Goal: Transaction & Acquisition: Download file/media

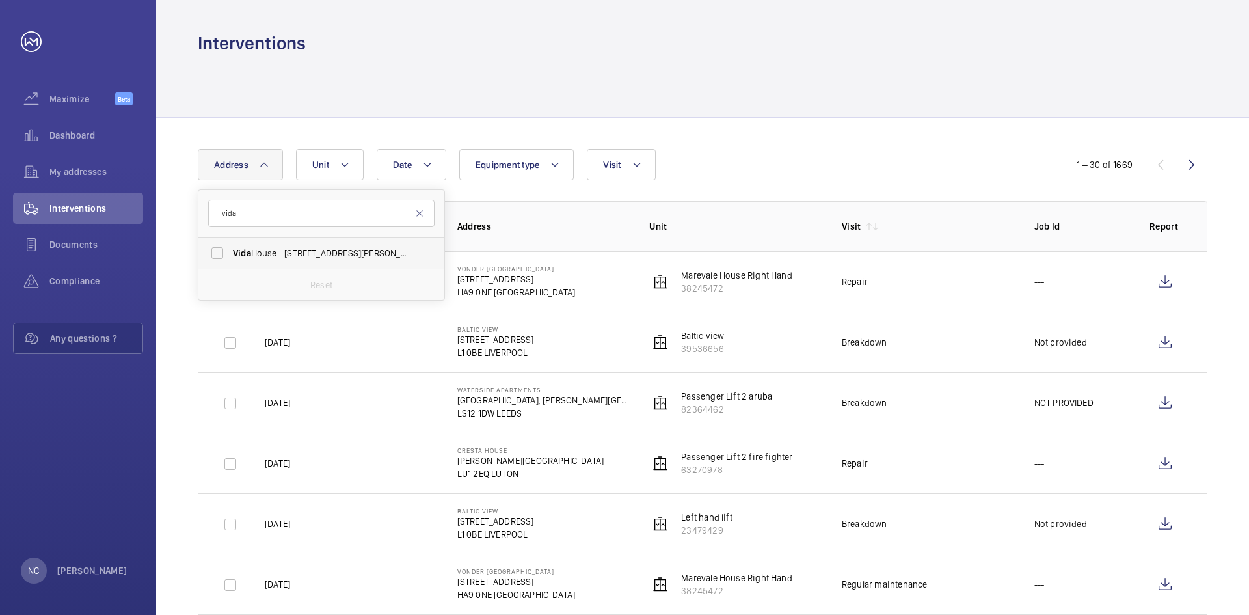
type input "vida"
click at [235, 252] on span "Vida" at bounding box center [242, 253] width 18 height 10
click at [230, 252] on input "Vida House - [STREET_ADDRESS][PERSON_NAME]" at bounding box center [217, 253] width 26 height 26
checkbox input "true"
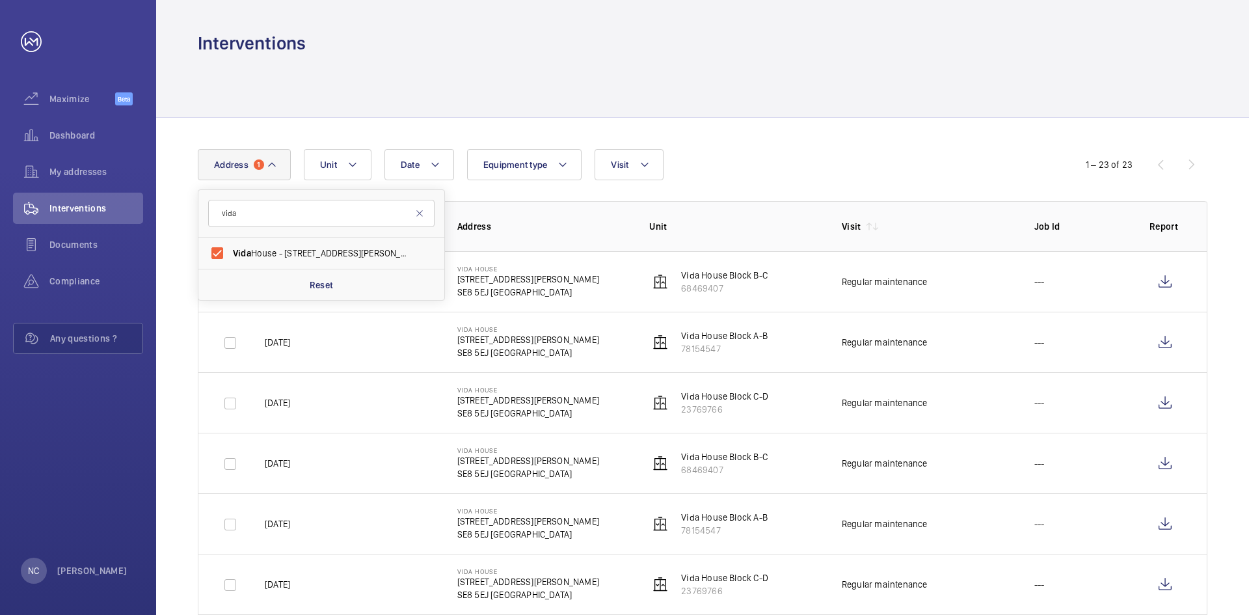
click at [694, 116] on div at bounding box center [702, 86] width 1009 height 62
click at [228, 463] on input "checkbox" at bounding box center [230, 464] width 26 height 26
checkbox input "true"
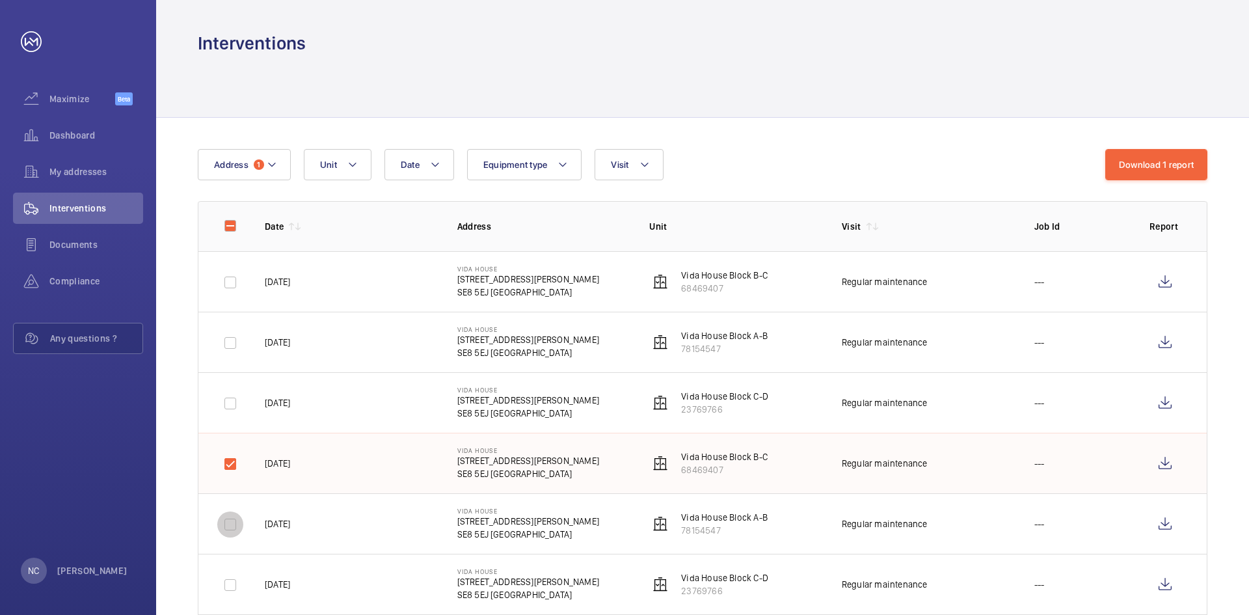
click at [234, 525] on input "checkbox" at bounding box center [230, 524] width 26 height 26
checkbox input "true"
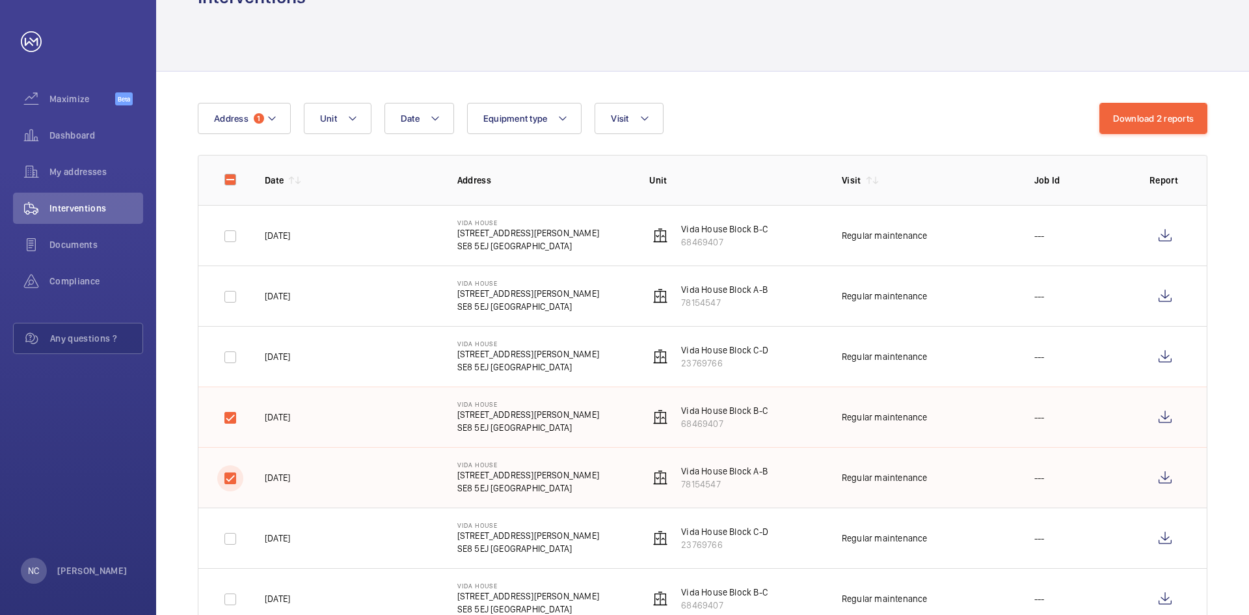
scroll to position [65, 0]
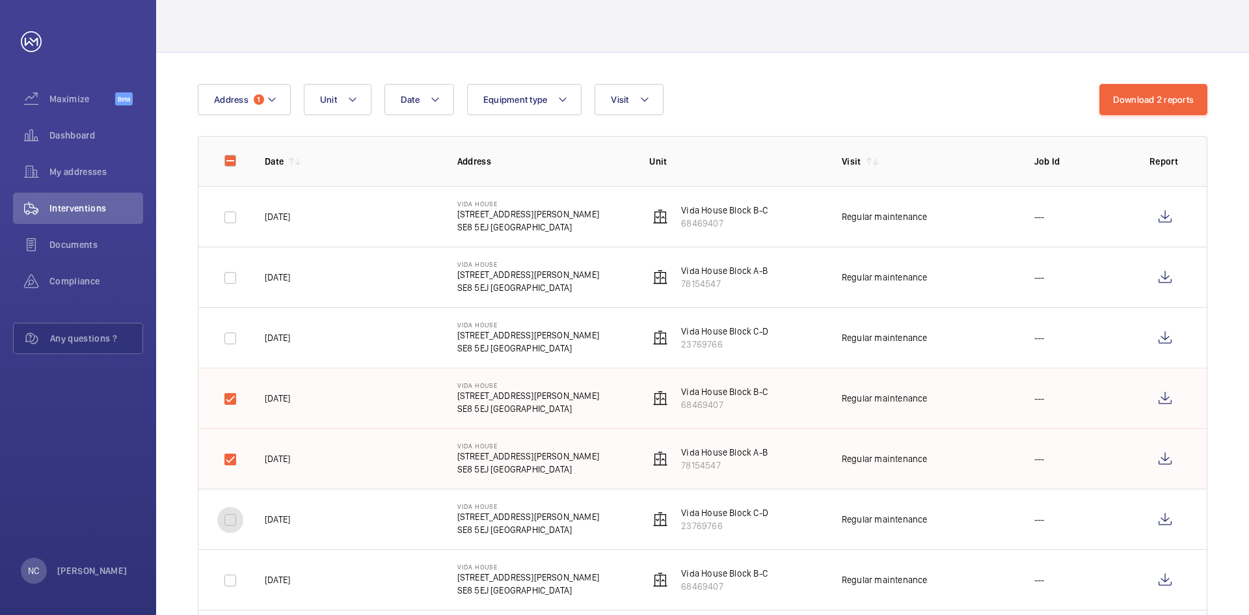
click at [228, 520] on input "checkbox" at bounding box center [230, 520] width 26 height 26
checkbox input "true"
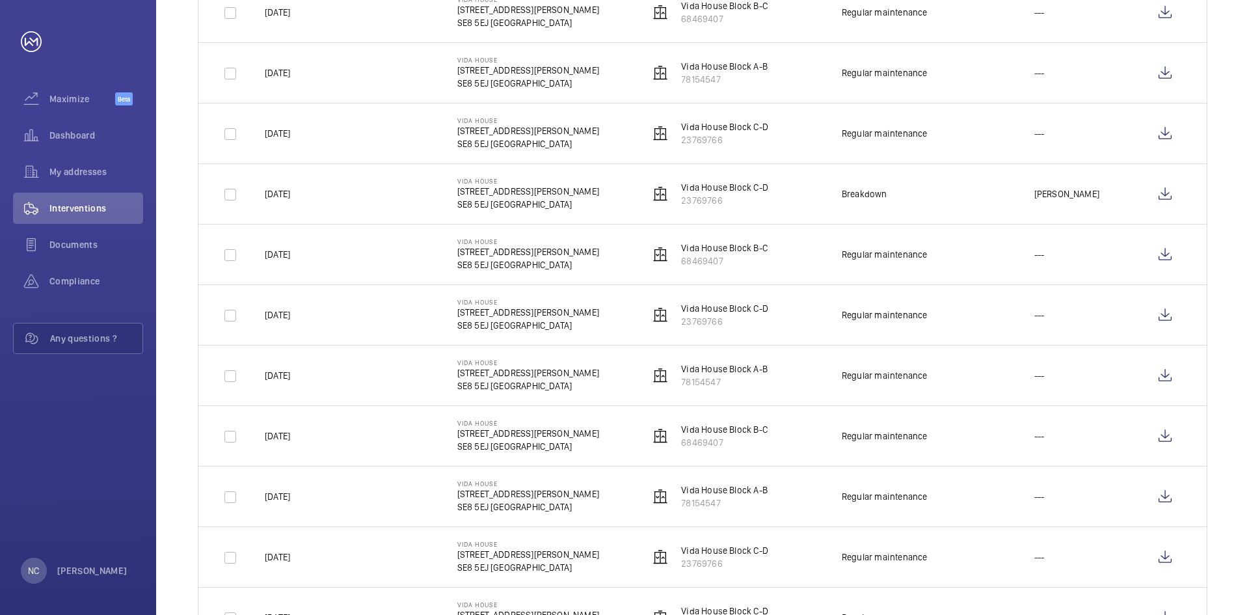
scroll to position [650, 0]
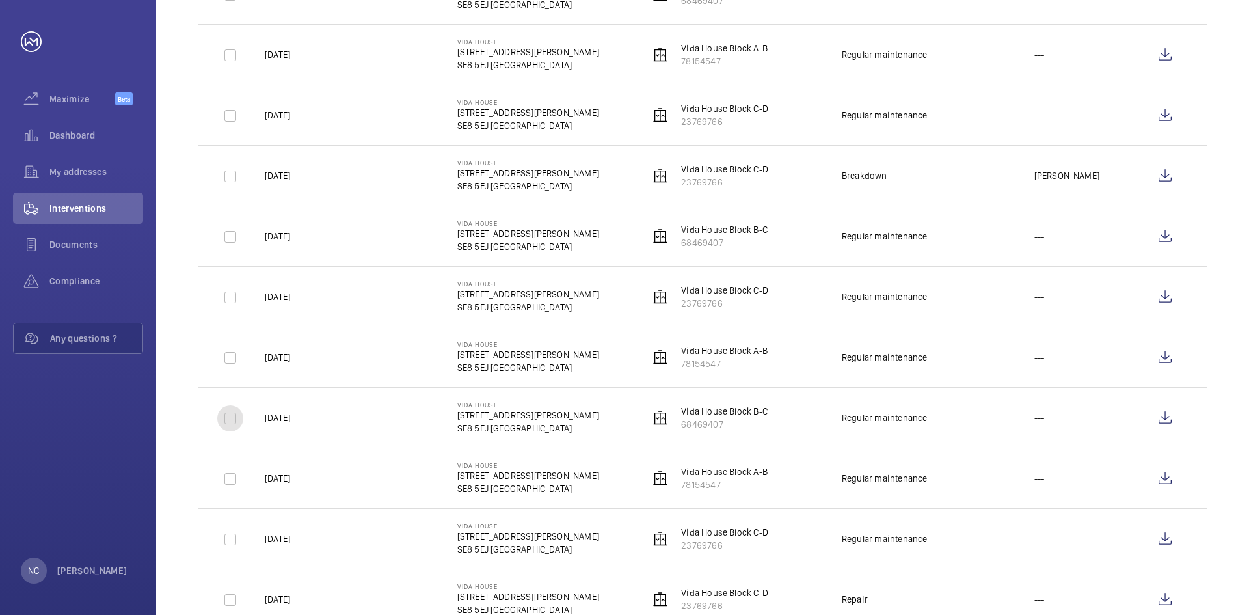
click at [231, 419] on input "checkbox" at bounding box center [230, 418] width 26 height 26
checkbox input "true"
click at [225, 479] on input "checkbox" at bounding box center [230, 479] width 26 height 26
checkbox input "true"
click at [227, 540] on input "checkbox" at bounding box center [230, 539] width 26 height 26
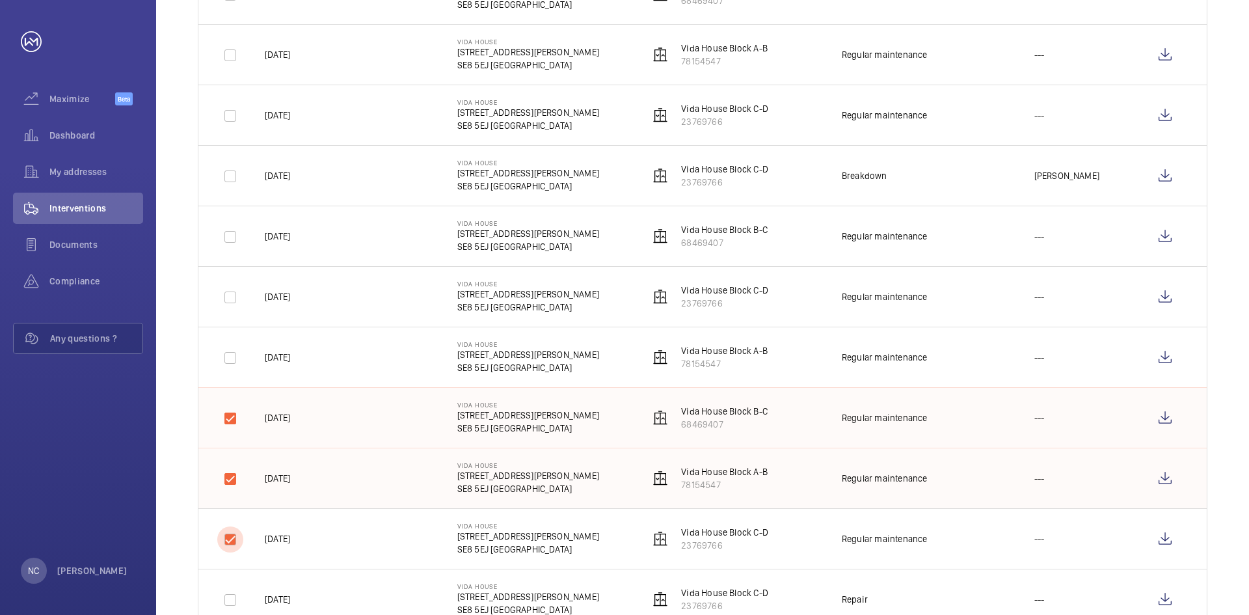
checkbox input "true"
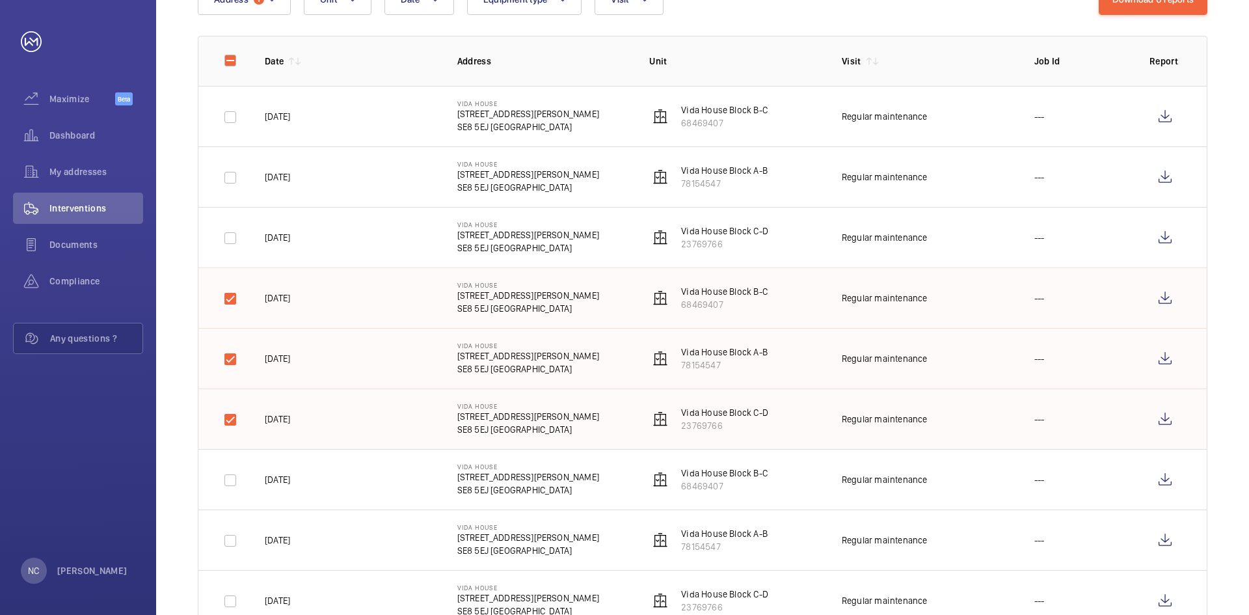
scroll to position [0, 0]
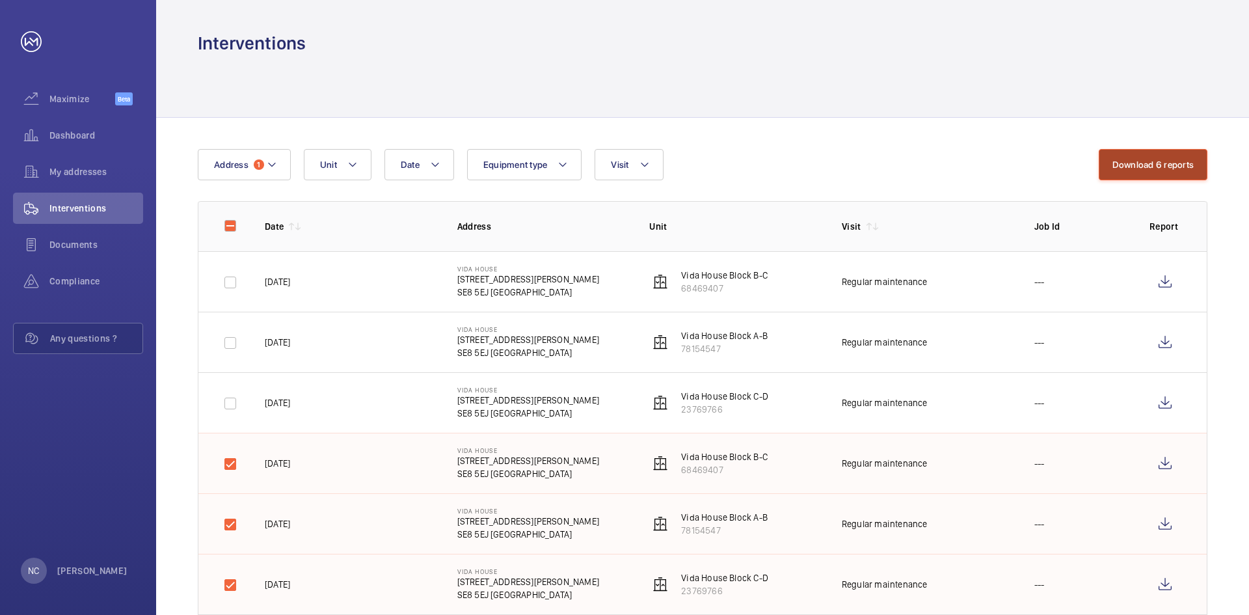
click at [1132, 159] on button "Download 6 reports" at bounding box center [1152, 164] width 109 height 31
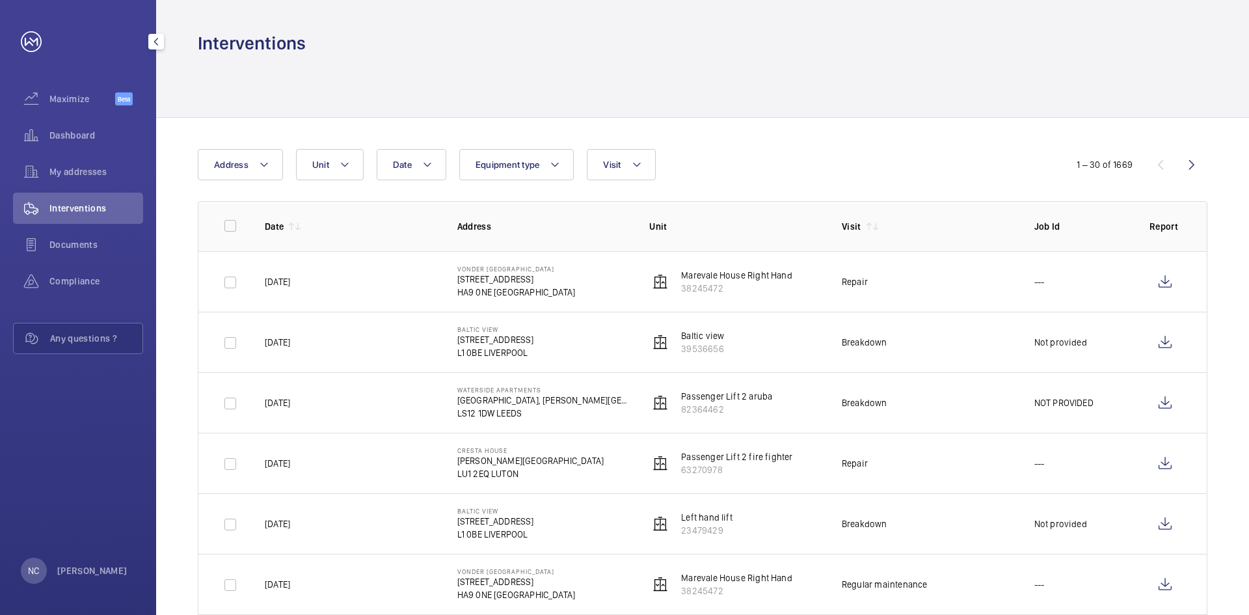
click at [7, 92] on div "Maximize Beta Dashboard My addresses Interventions Documents Compliance Any que…" at bounding box center [78, 307] width 156 height 615
